Goal: Information Seeking & Learning: Check status

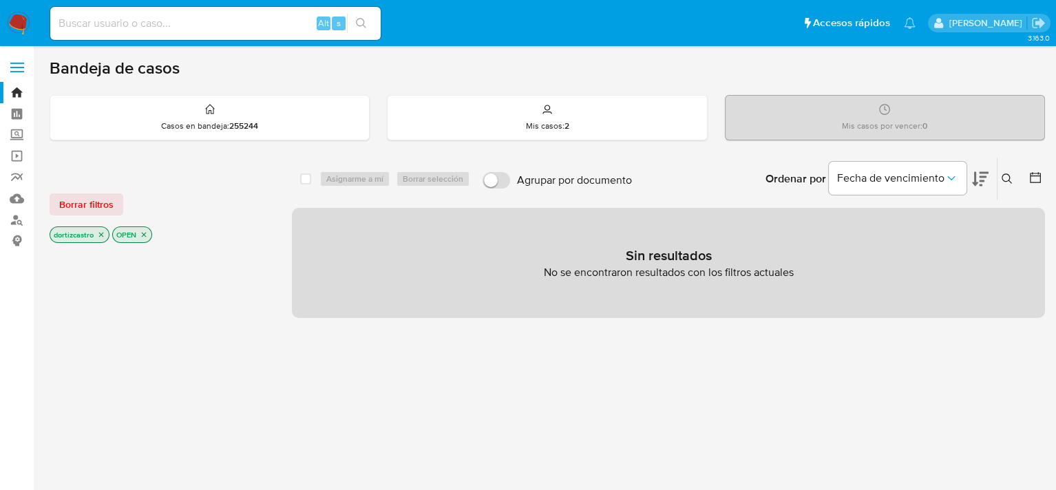
click at [89, 200] on span "Borrar filtros" at bounding box center [86, 204] width 54 height 19
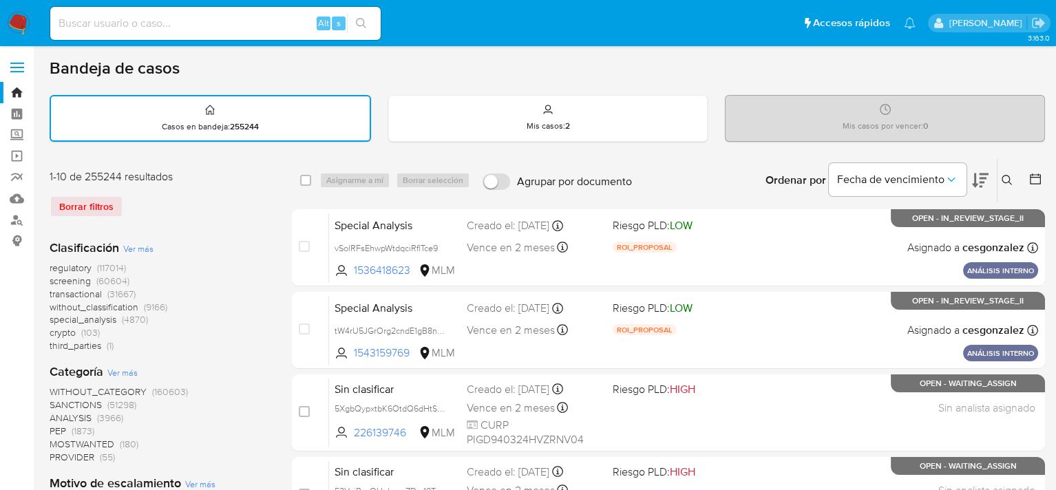
click at [1005, 178] on icon at bounding box center [1006, 180] width 11 height 11
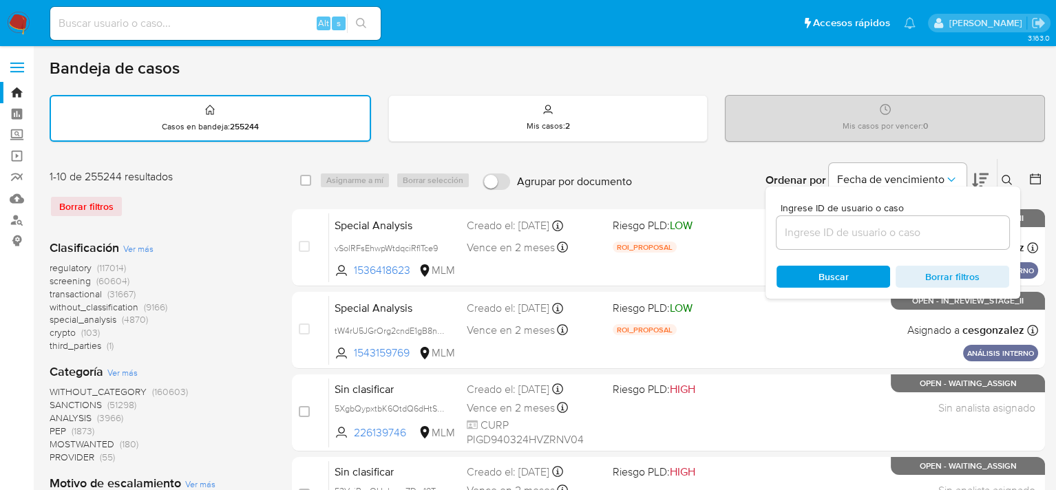
click at [826, 232] on input at bounding box center [892, 233] width 233 height 18
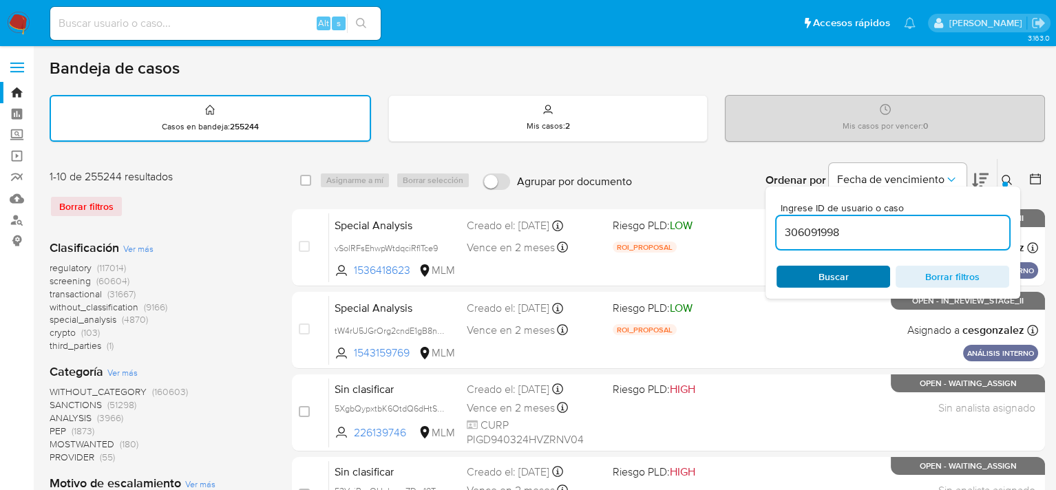
type input "306091998"
click at [831, 267] on span "Buscar" at bounding box center [833, 277] width 30 height 22
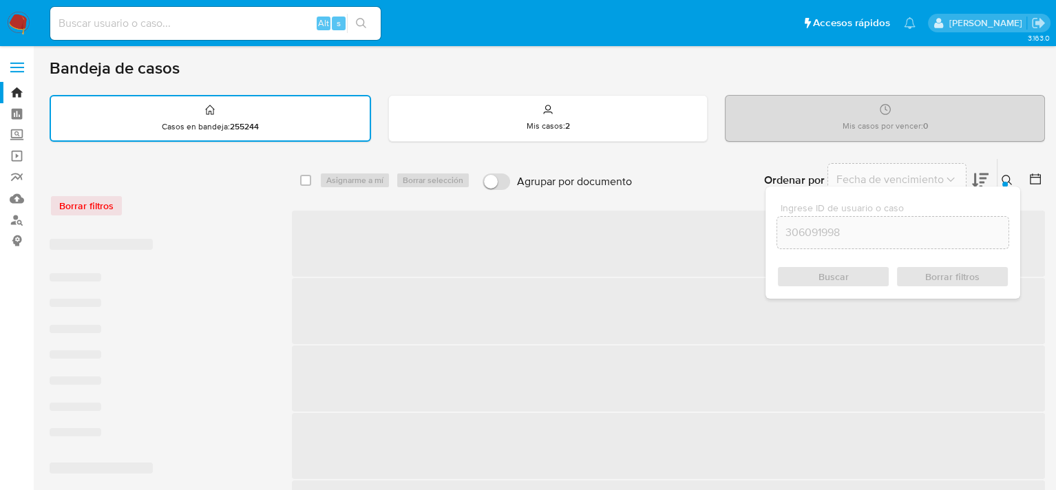
click at [824, 274] on div "Buscar Borrar filtros" at bounding box center [892, 277] width 233 height 22
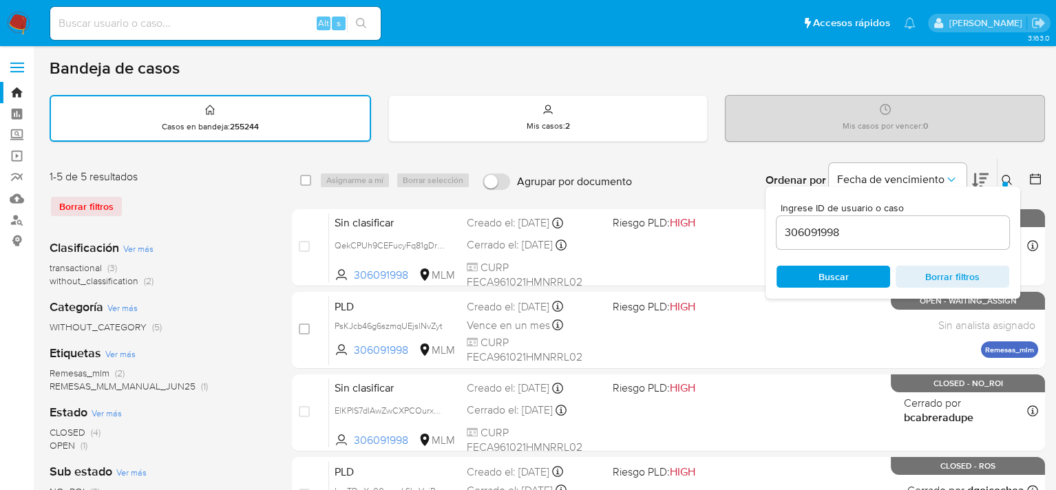
click at [709, 147] on div "Bandeja de casos Casos en bandeja : 255244 Mis casos : 2 Mis casos por vencer :…" at bounding box center [547, 413] width 995 height 710
click at [1005, 180] on icon at bounding box center [1006, 180] width 11 height 11
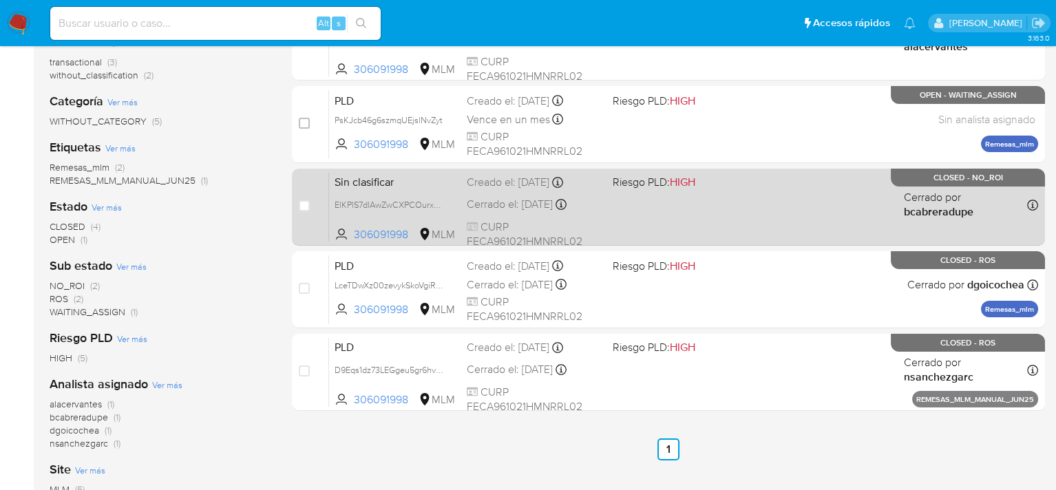
scroll to position [206, 0]
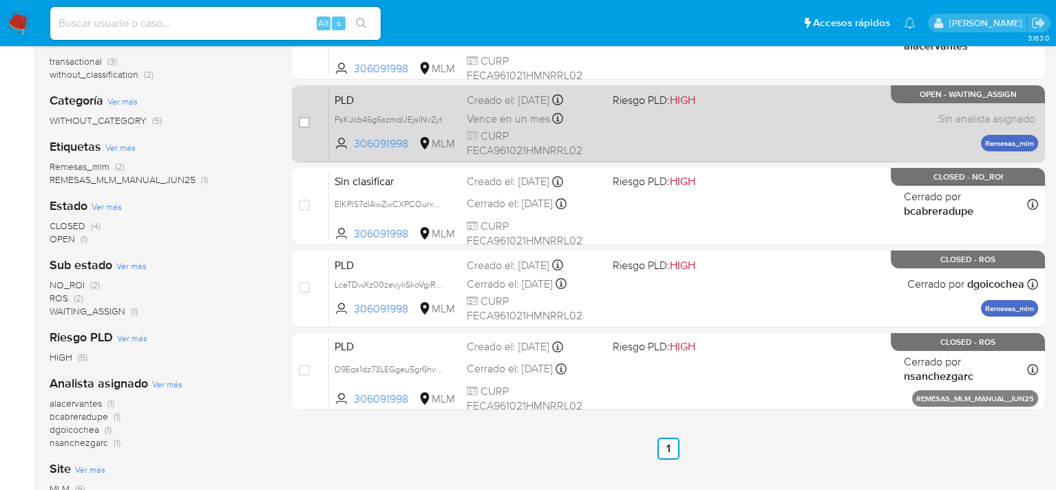
click at [749, 113] on div "PLD PsKJcb46g6szmqUEjslNvZyt 306091998 MLM Riesgo PLD: HIGH Creado el: 12/09/20…" at bounding box center [683, 124] width 709 height 70
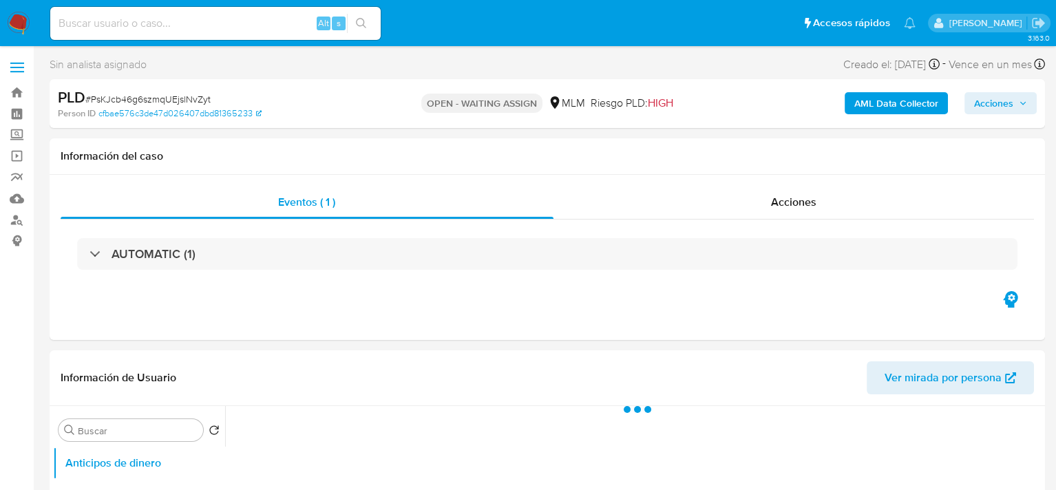
select select "10"
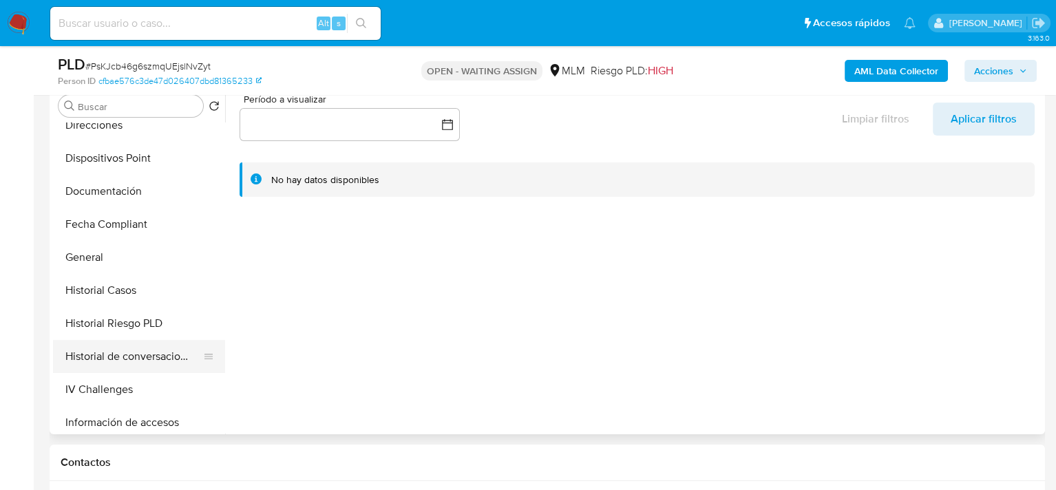
scroll to position [619, 0]
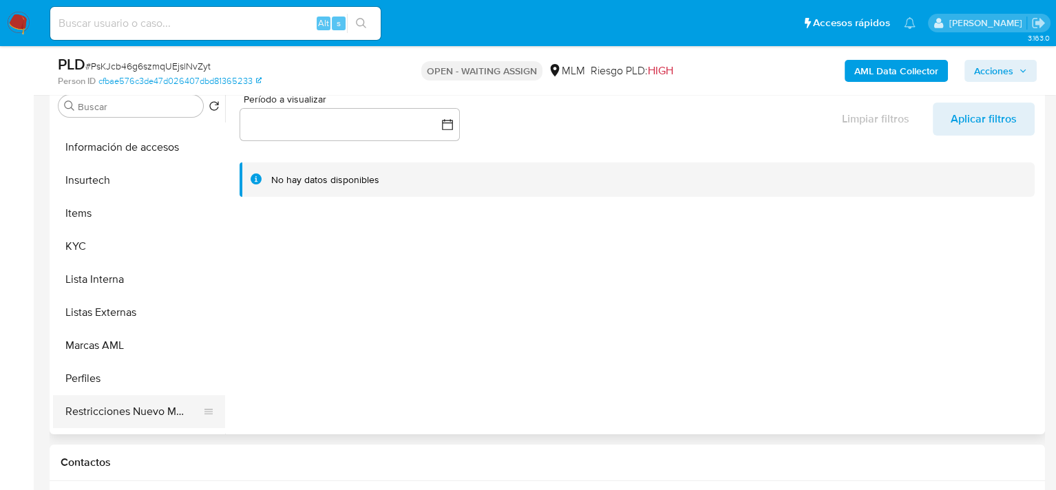
click at [149, 408] on button "Restricciones Nuevo Mundo" at bounding box center [133, 411] width 161 height 33
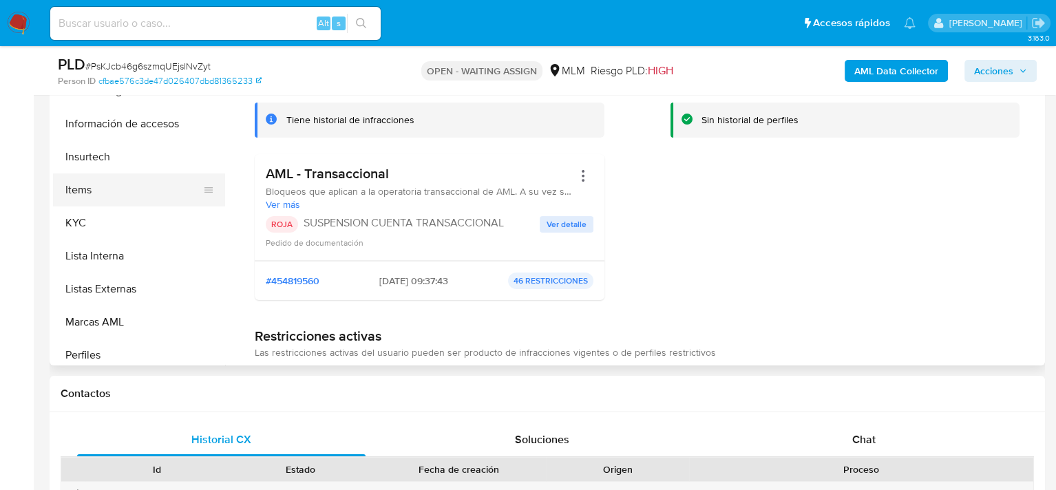
scroll to position [482, 0]
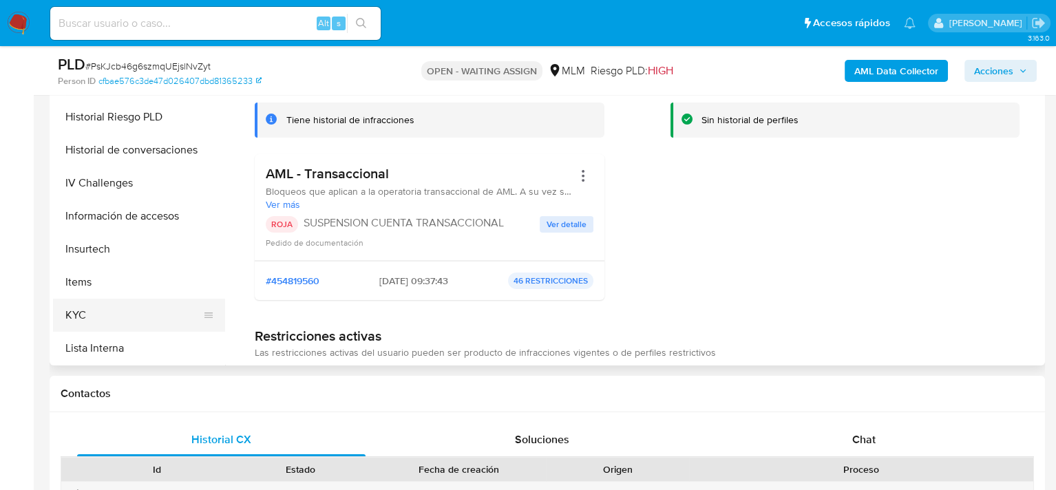
click at [97, 314] on button "KYC" at bounding box center [133, 315] width 161 height 33
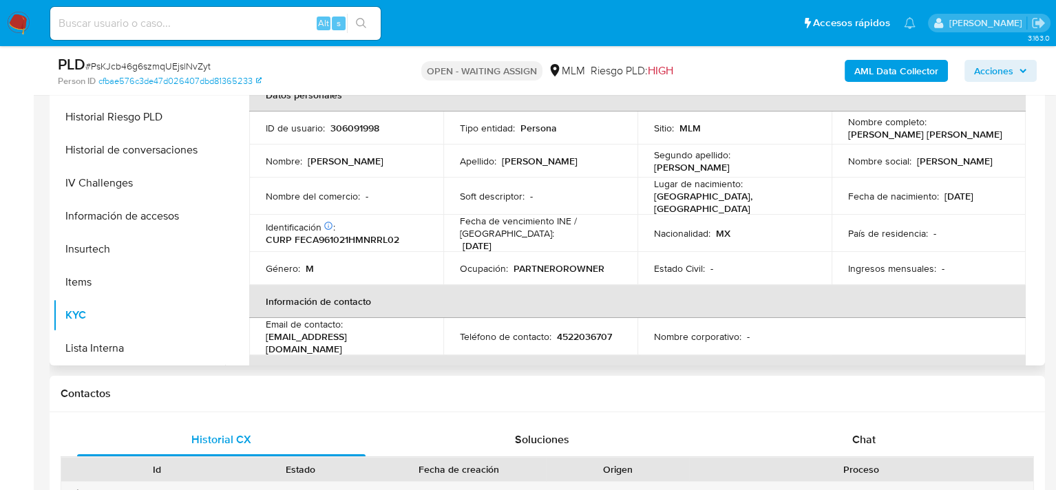
scroll to position [206, 0]
